Goal: Information Seeking & Learning: Find specific fact

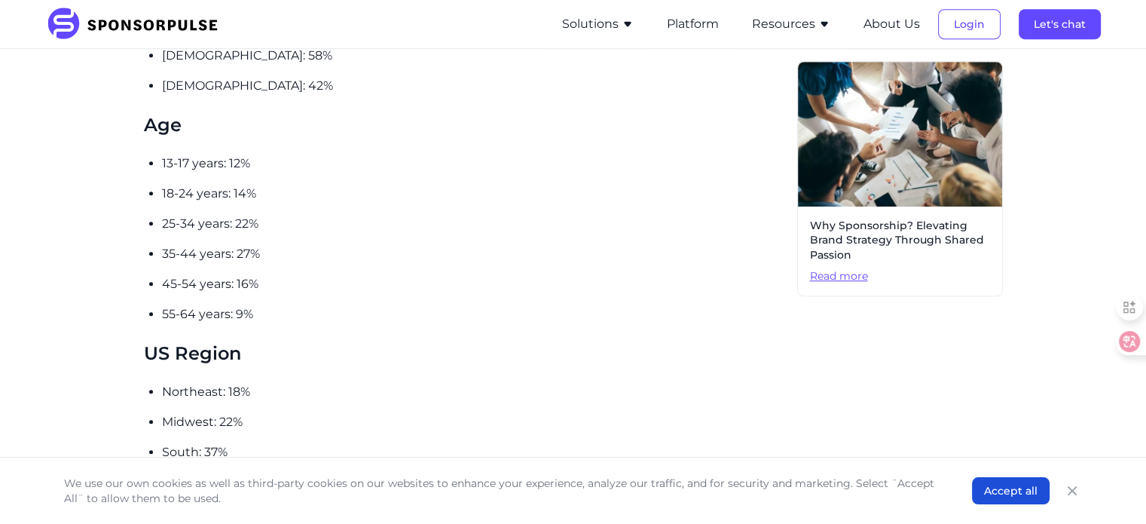
scroll to position [678, 0]
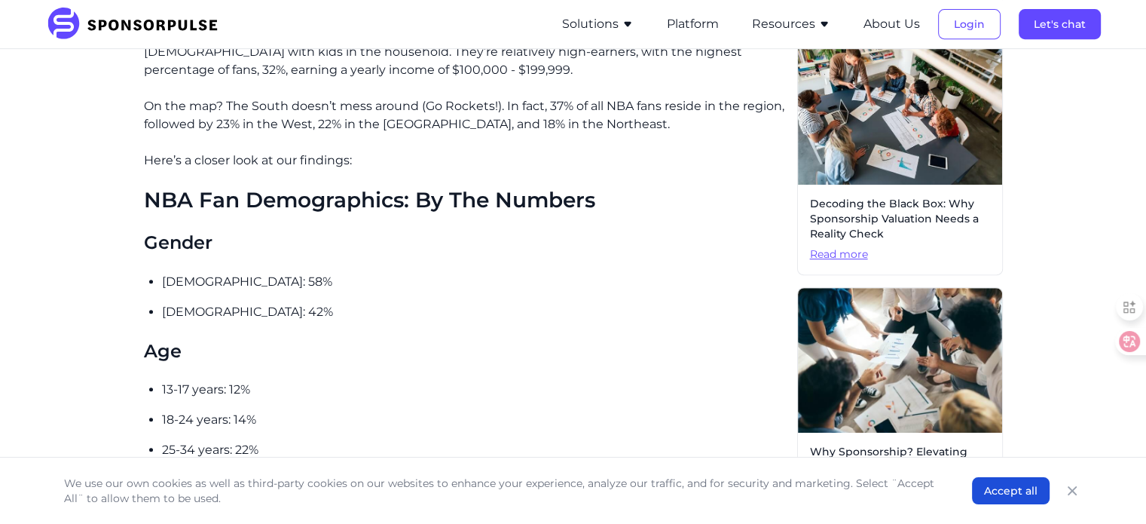
click at [650, 381] on p "13-17 years: 12%" at bounding box center [473, 390] width 623 height 18
click at [264, 188] on h2 "NBA Fan Demographics: By The Numbers" at bounding box center [464, 201] width 641 height 26
copy h2 "Demographics"
click at [427, 411] on p "18-24 years: 14%" at bounding box center [473, 420] width 623 height 18
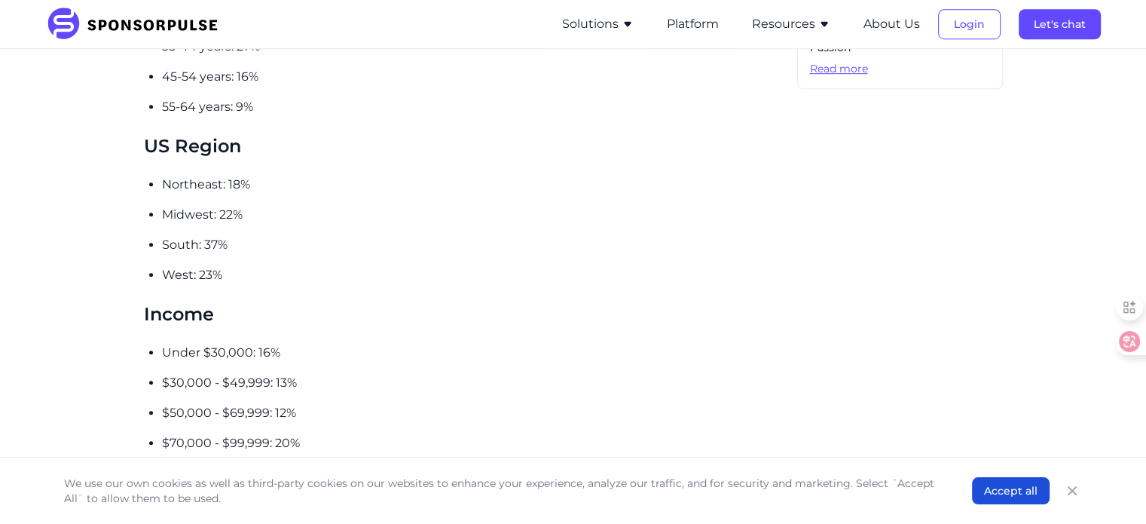
scroll to position [1130, 0]
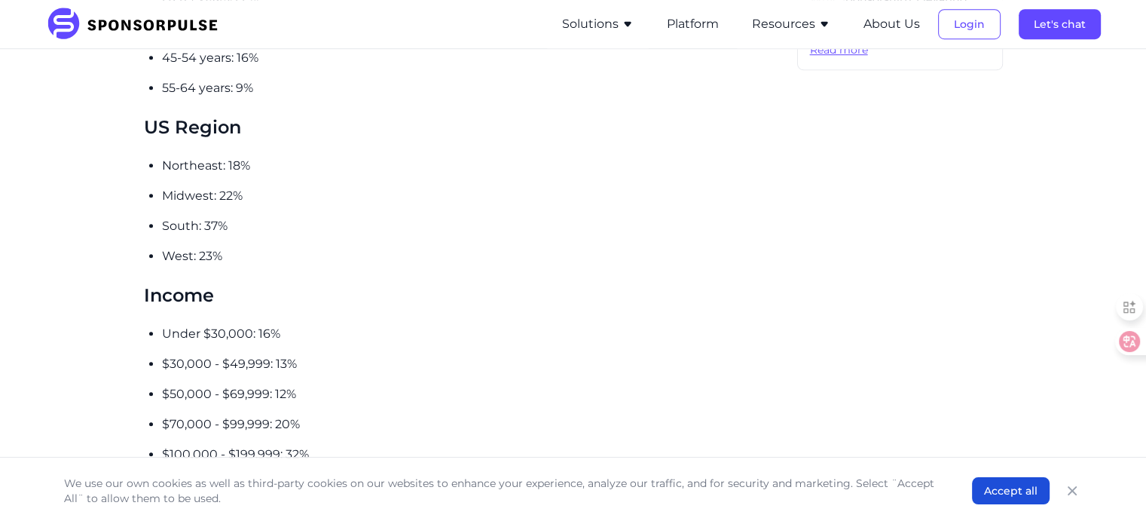
click at [163, 283] on h3 "Income" at bounding box center [464, 294] width 641 height 23
copy h3 "Income"
click at [317, 325] on p "Under $30,000: 16%" at bounding box center [473, 334] width 623 height 18
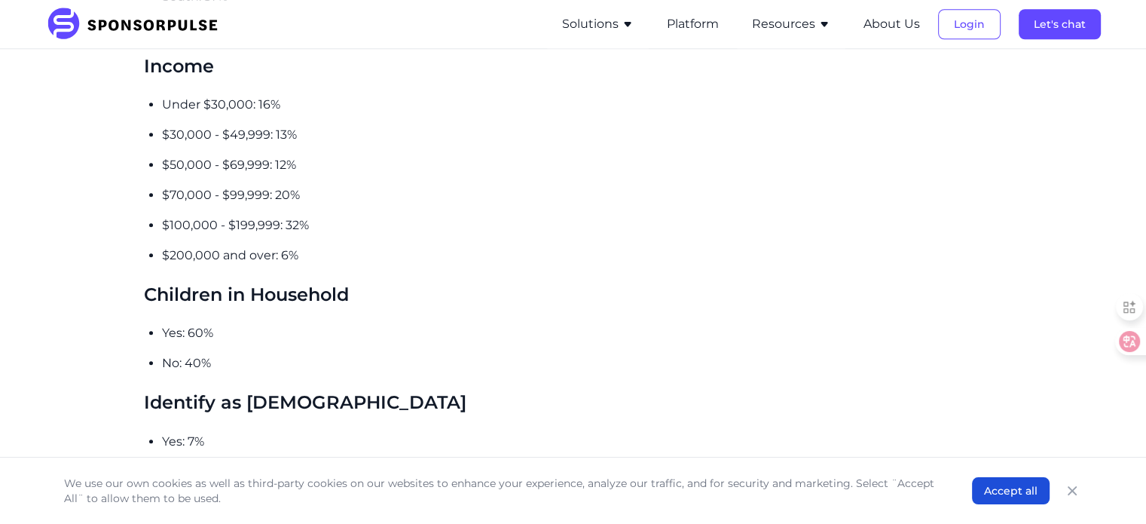
scroll to position [1357, 0]
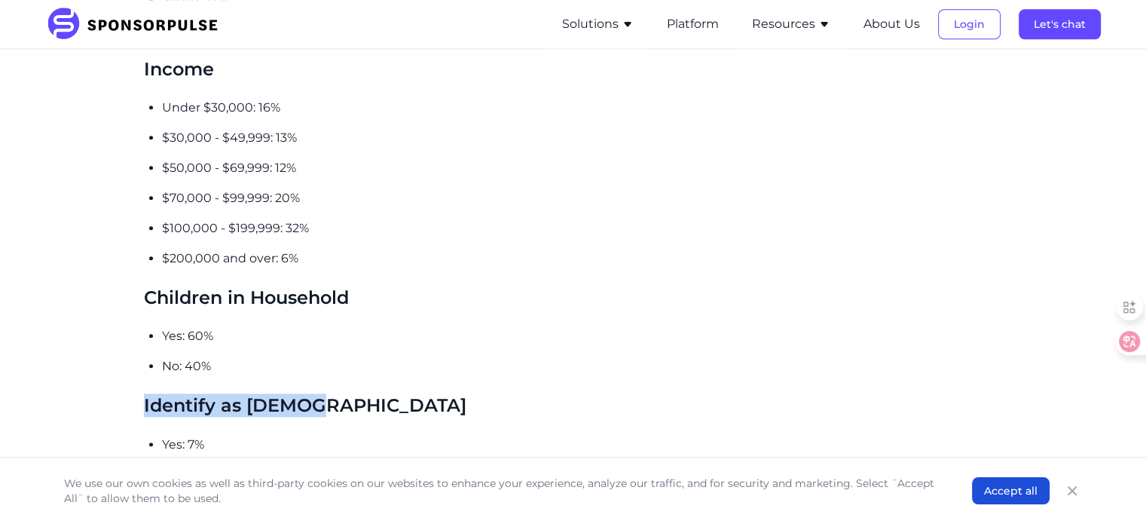
drag, startPoint x: 143, startPoint y: 390, endPoint x: 346, endPoint y: 390, distance: 202.7
click at [369, 393] on h3 "Identify as [DEMOGRAPHIC_DATA]" at bounding box center [464, 404] width 641 height 23
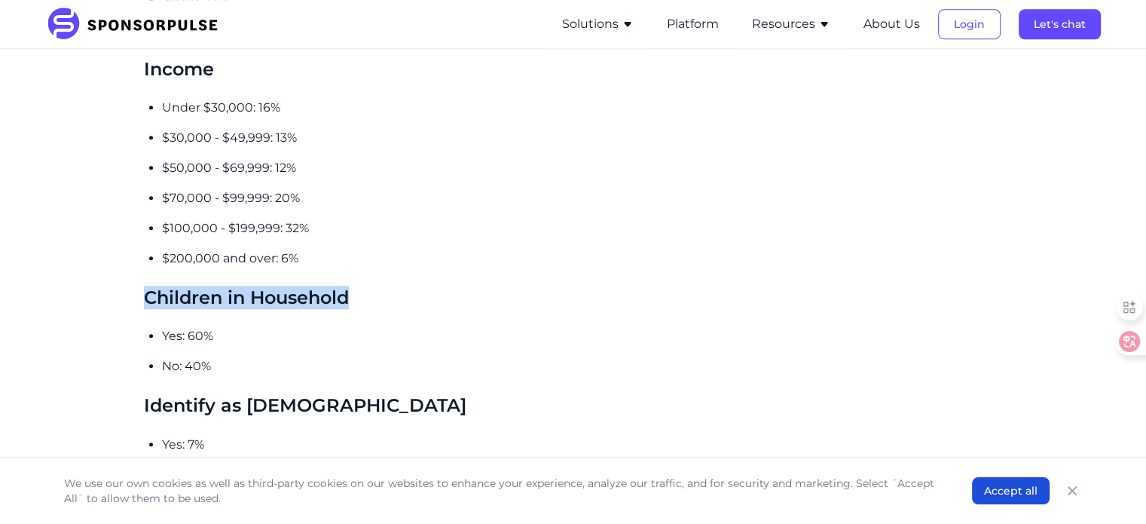
drag, startPoint x: 138, startPoint y: 277, endPoint x: 398, endPoint y: 280, distance: 260.0
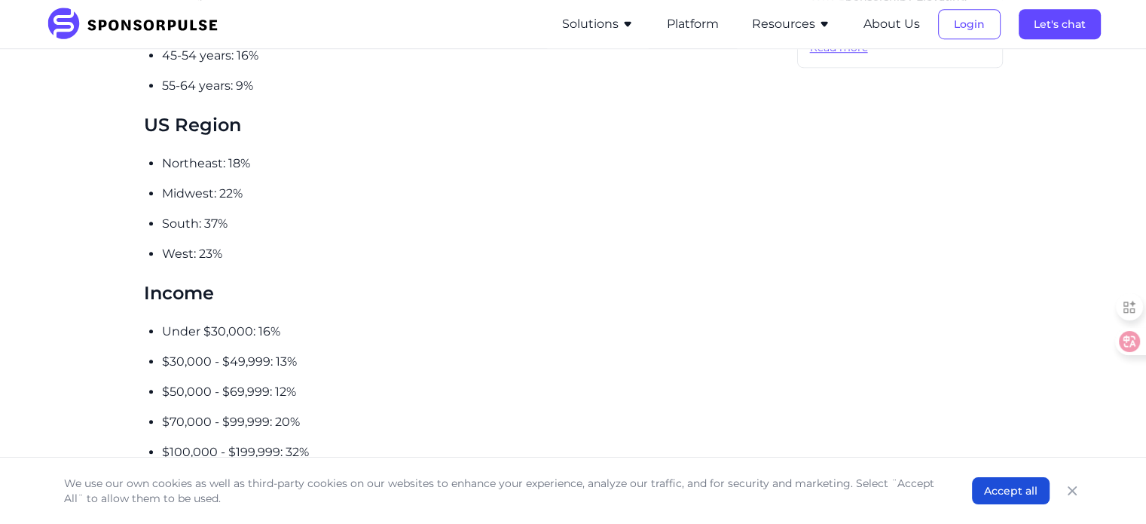
scroll to position [1130, 0]
click at [167, 283] on h3 "Income" at bounding box center [464, 294] width 641 height 23
copy h3 "Income"
click at [304, 285] on h3 "Income" at bounding box center [464, 294] width 641 height 23
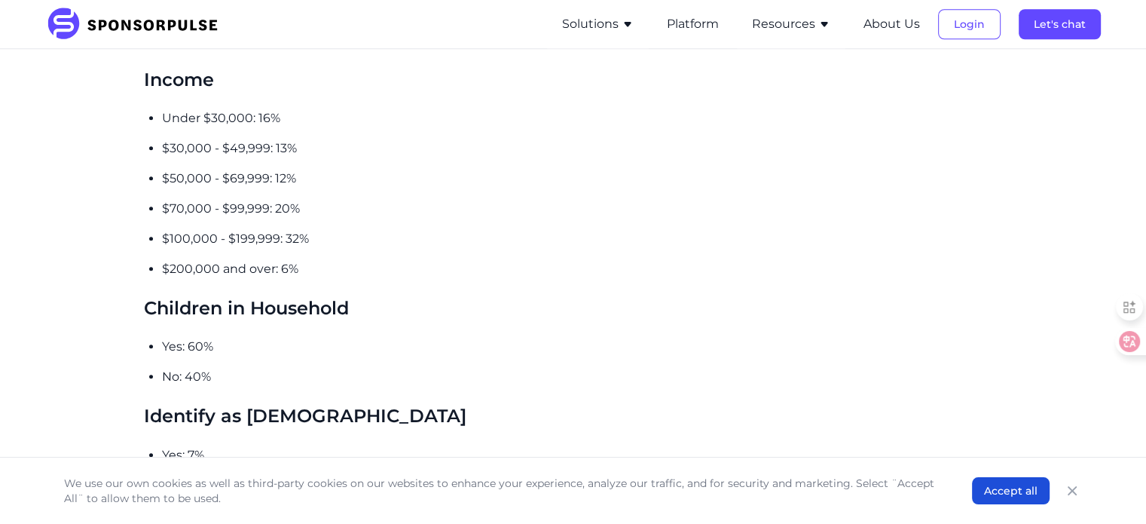
scroll to position [1357, 0]
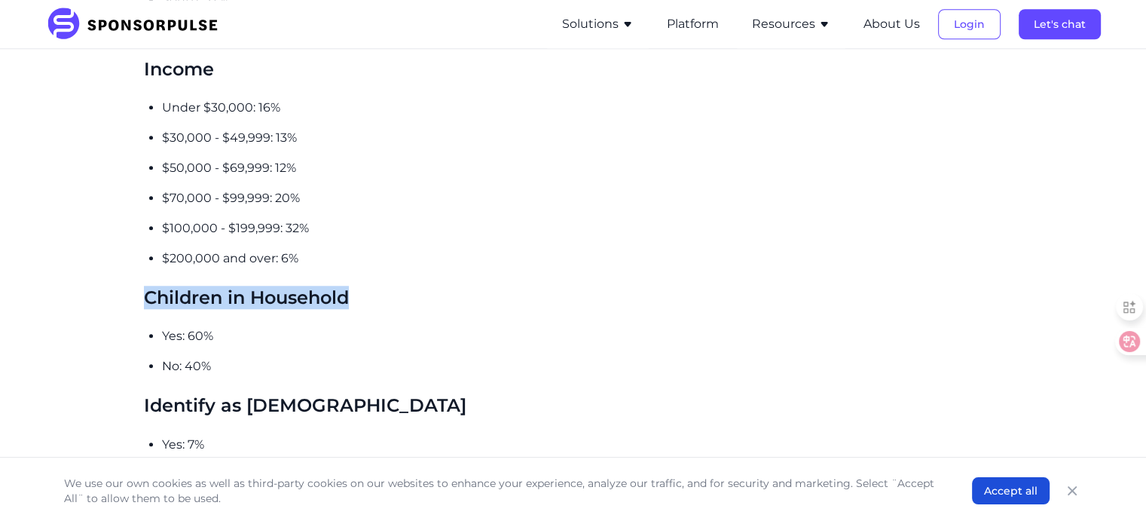
drag, startPoint x: 142, startPoint y: 279, endPoint x: 358, endPoint y: 279, distance: 215.5
copy h3 "Children in Household"
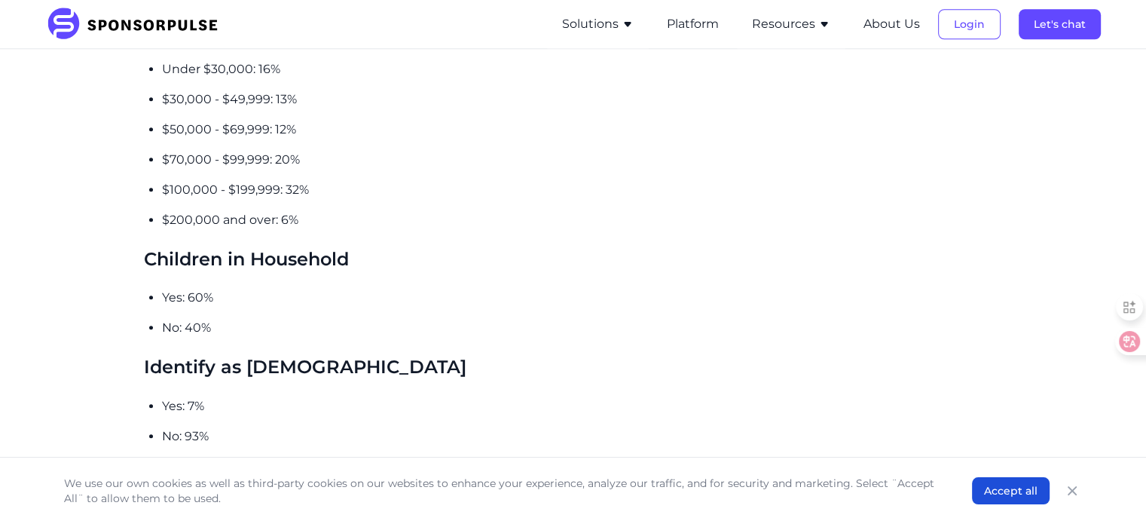
scroll to position [1583, 0]
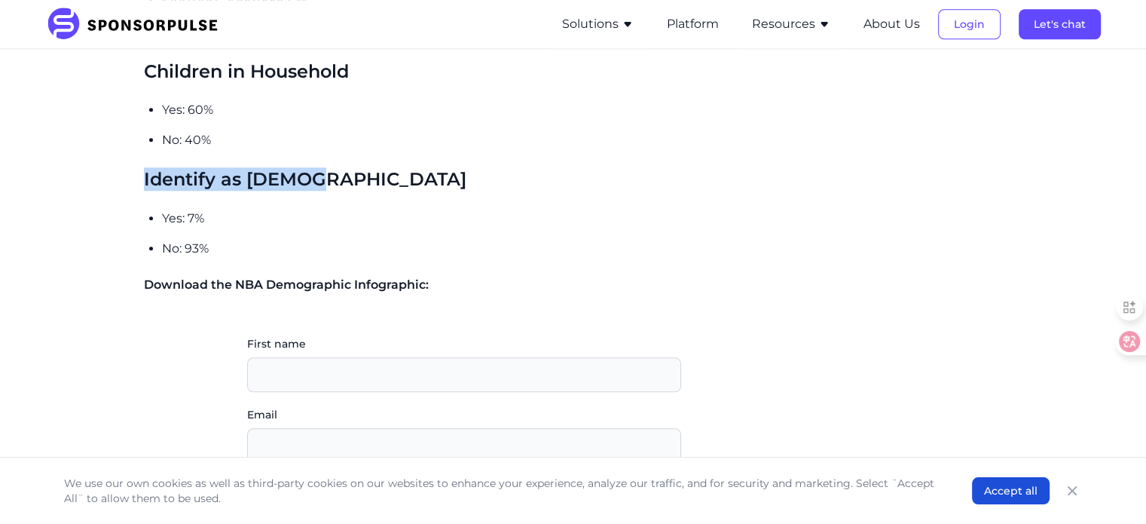
drag, startPoint x: 142, startPoint y: 168, endPoint x: 323, endPoint y: 165, distance: 180.9
click at [448, 276] on p "Download the NBA Demographic Infographic:" at bounding box center [464, 285] width 641 height 18
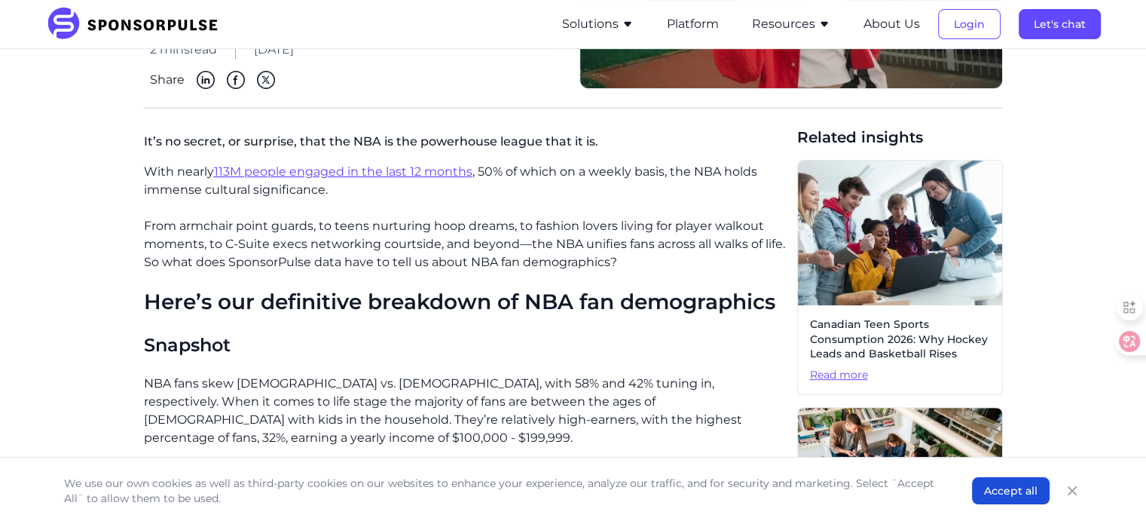
scroll to position [84, 0]
